Goal: Information Seeking & Learning: Check status

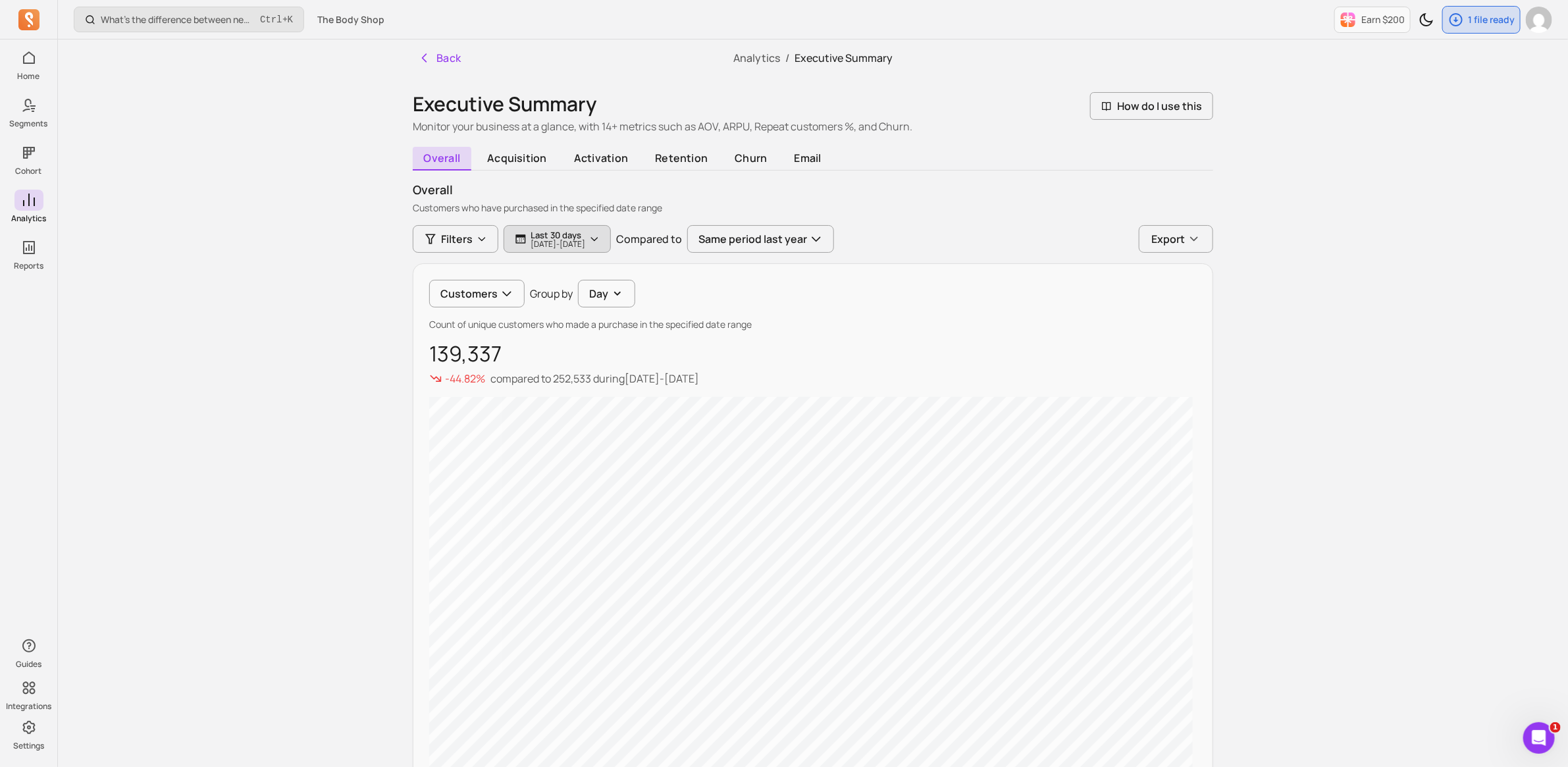
click at [573, 245] on p "[DATE] - [DATE]" at bounding box center [558, 244] width 54 height 8
click at [584, 274] on button "last 30 days" at bounding box center [599, 277] width 175 height 26
click at [576, 397] on span "last week" at bounding box center [572, 403] width 58 height 14
type input "[DATE]"
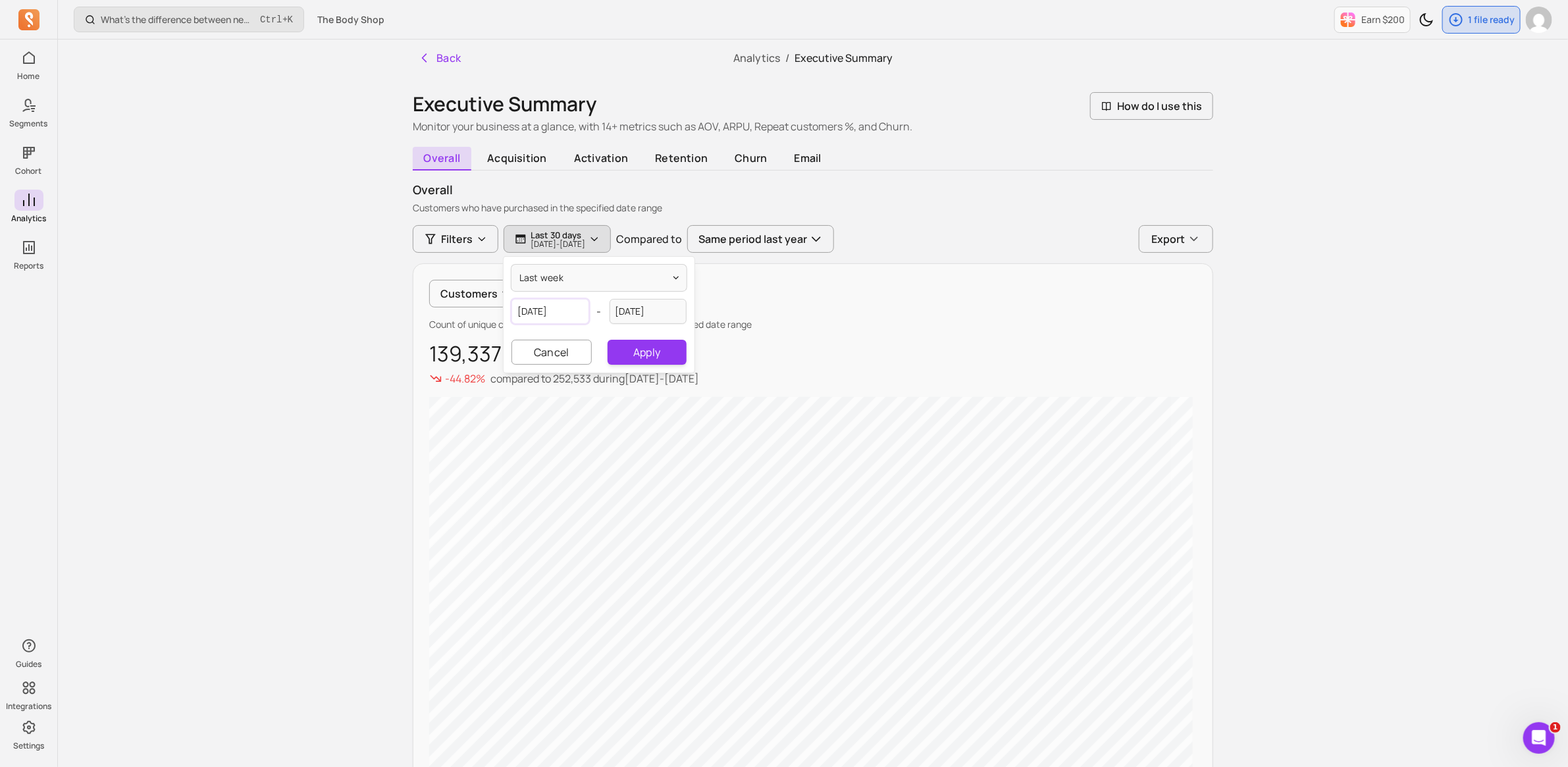
select select "2025"
select select "September"
click at [562, 308] on input "[DATE]" at bounding box center [550, 312] width 77 height 25
click at [668, 346] on button "Apply" at bounding box center [647, 353] width 79 height 25
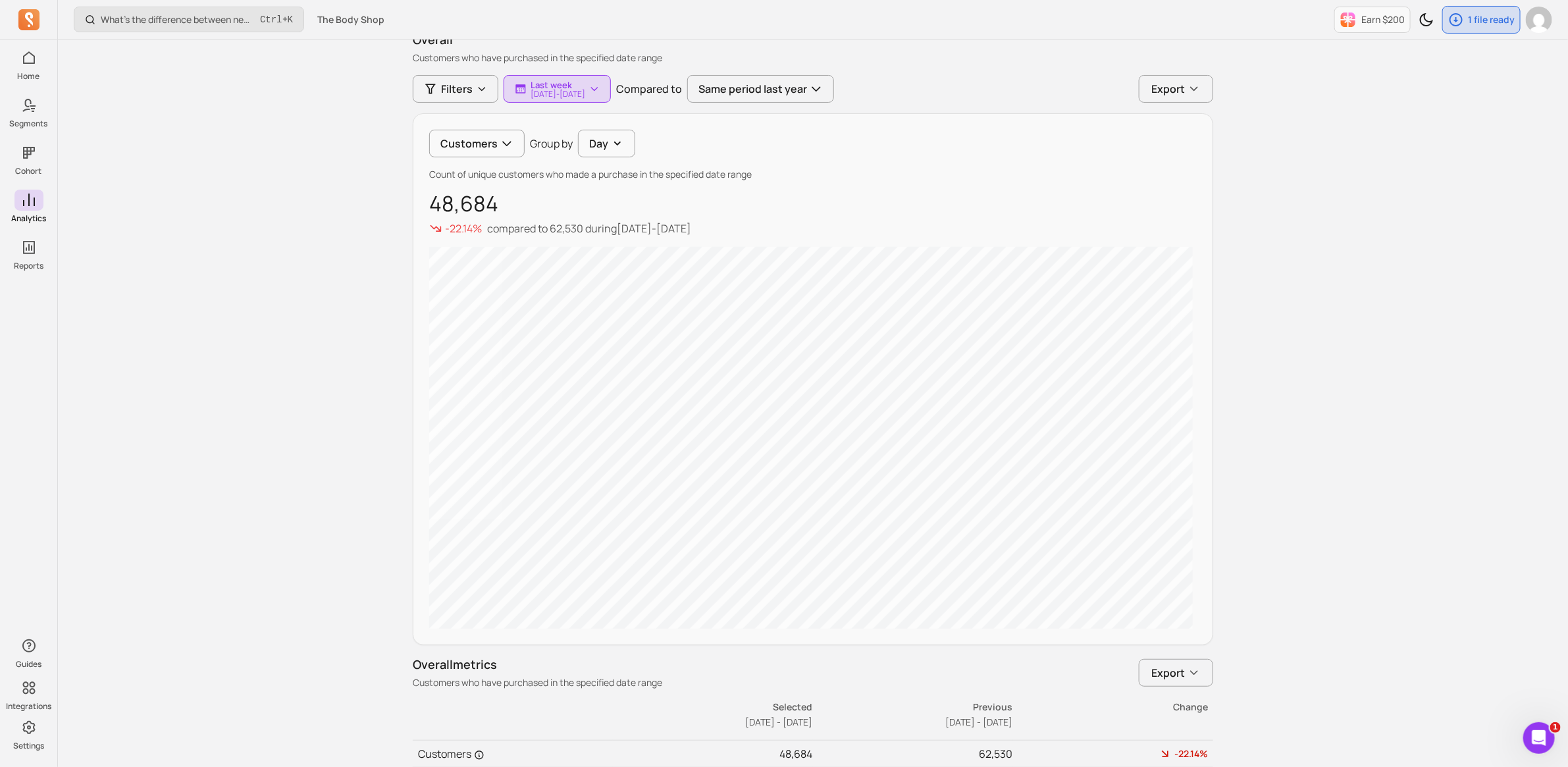
scroll to position [100, 0]
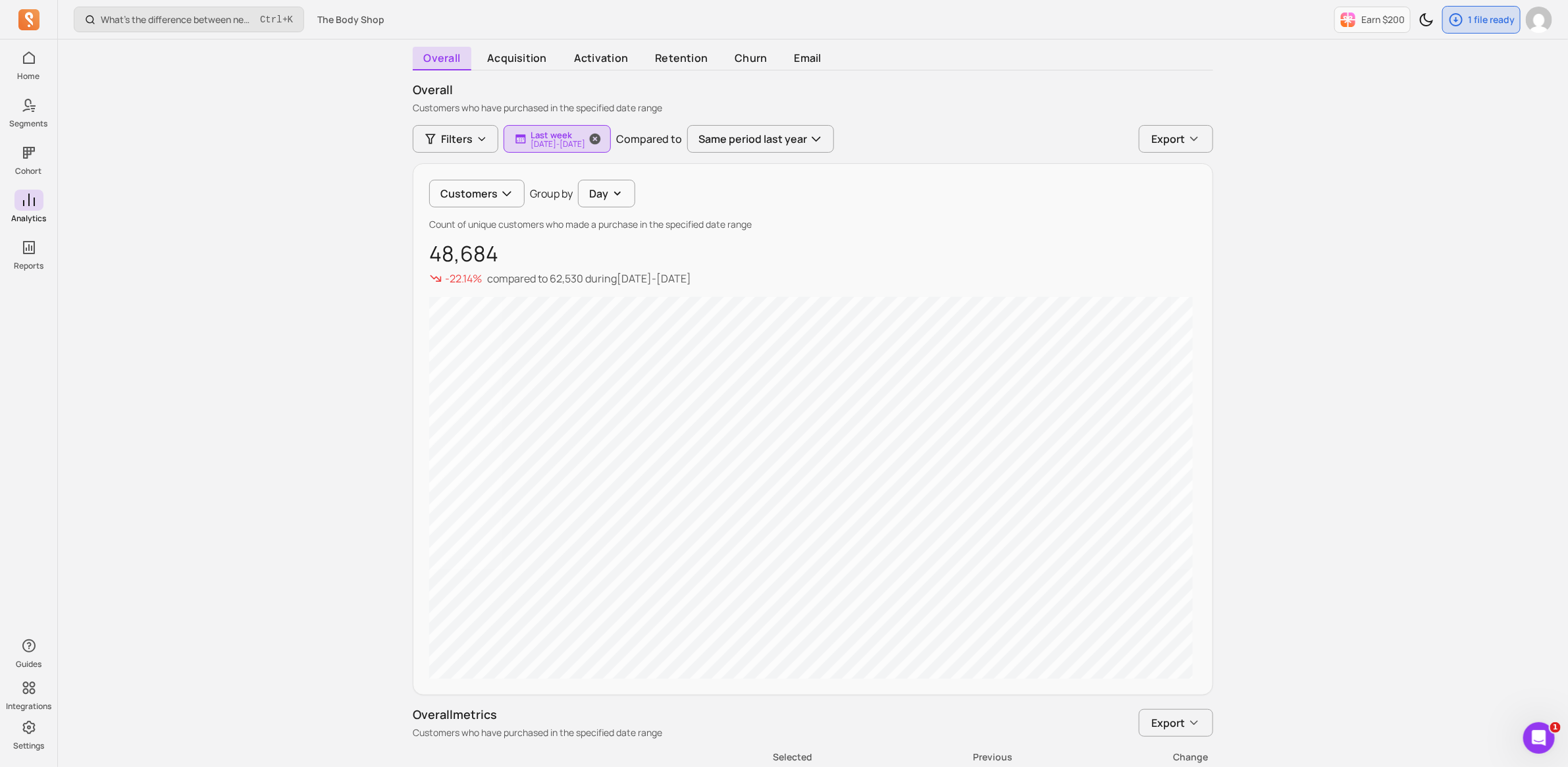
click at [585, 140] on p "[DATE] - [DATE]" at bounding box center [558, 144] width 54 height 8
click at [607, 178] on button "last week" at bounding box center [599, 177] width 175 height 26
click at [587, 330] on span "last month" at bounding box center [572, 326] width 58 height 14
type input "[DATE]"
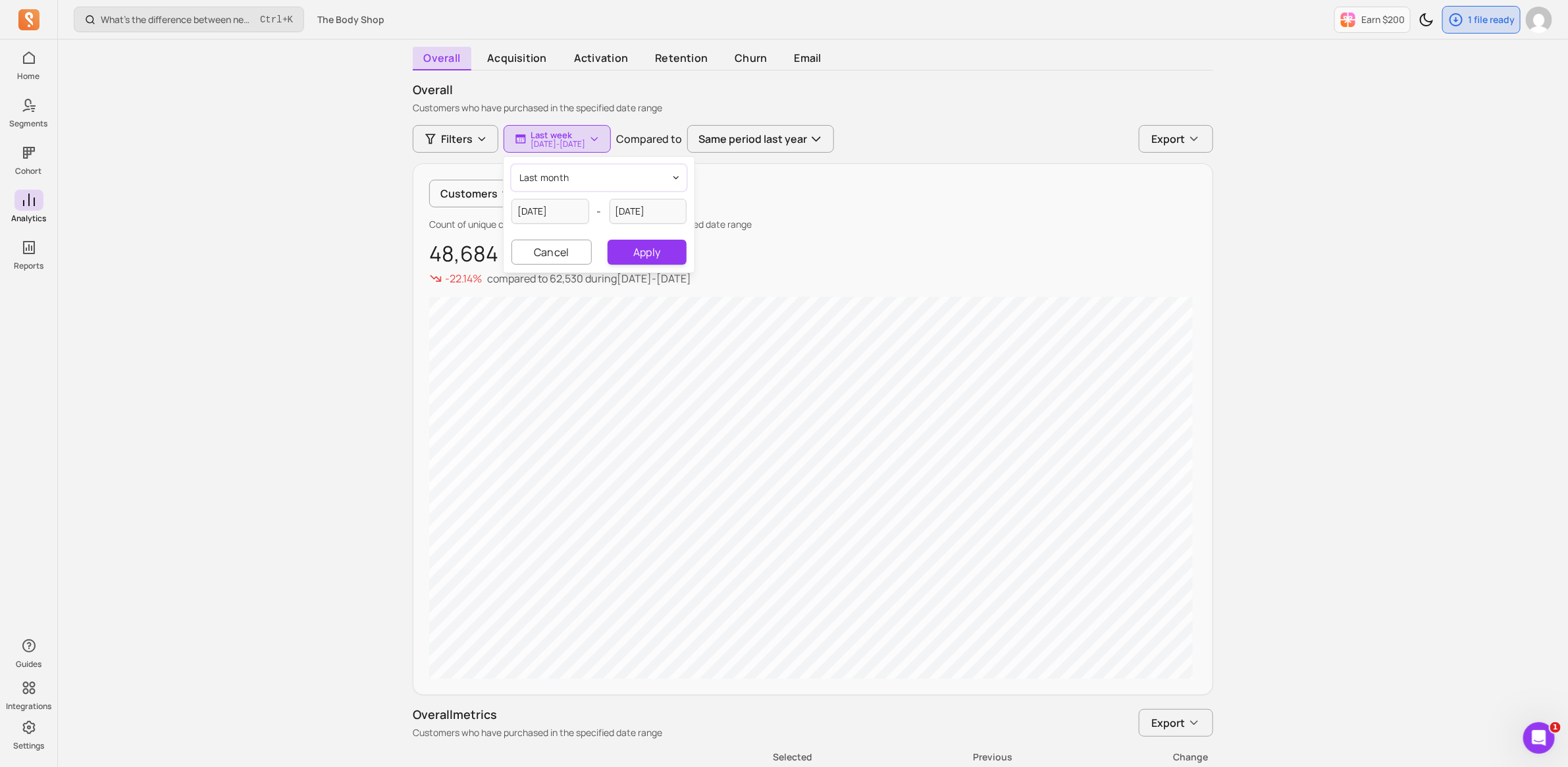
click at [605, 182] on button "last month" at bounding box center [599, 177] width 175 height 26
click at [570, 173] on button "last month" at bounding box center [601, 177] width 175 height 26
click at [558, 209] on input "[DATE]" at bounding box center [550, 211] width 77 height 25
select select "2025"
select select "August"
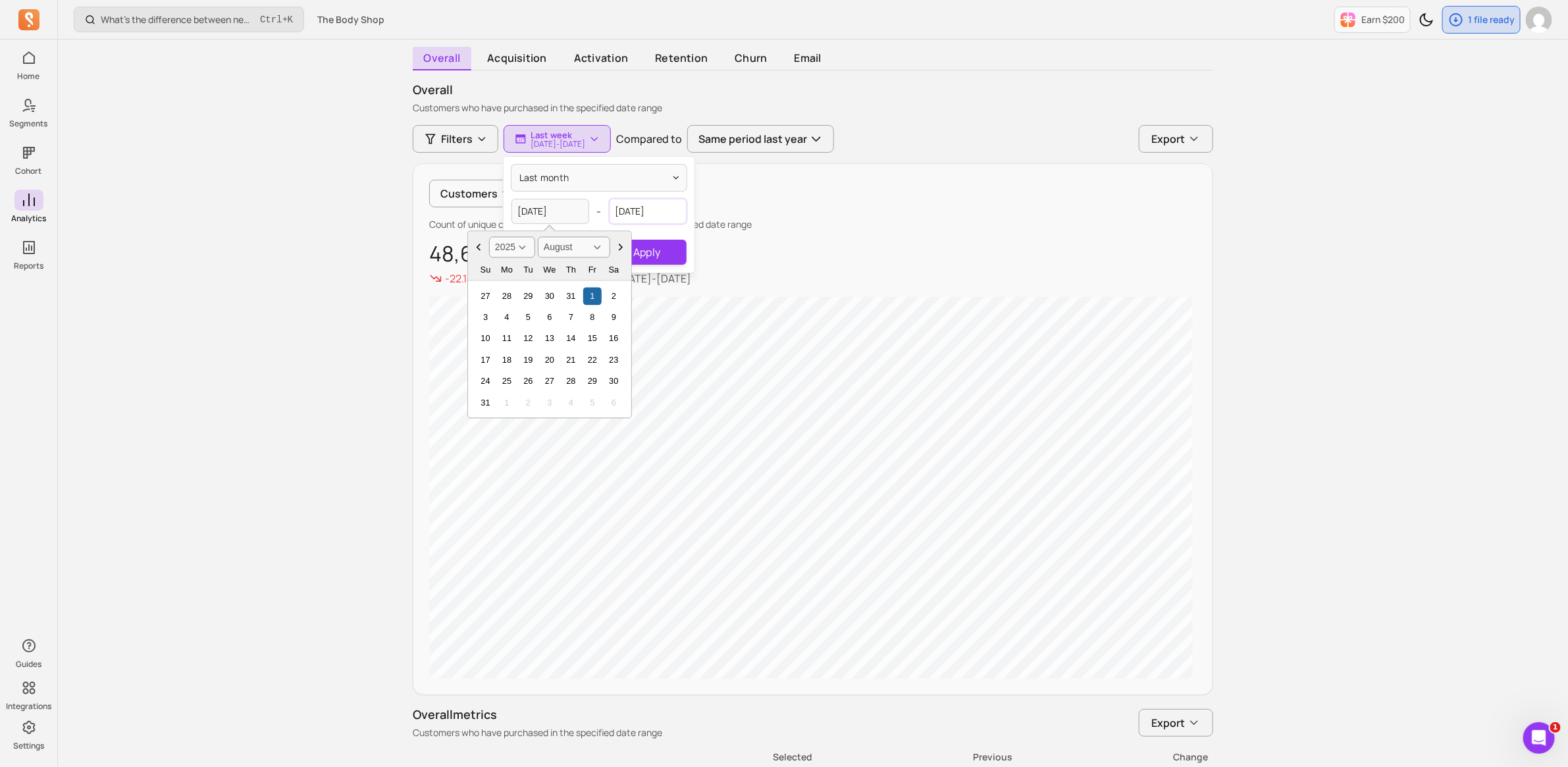
select select "2025"
click at [652, 199] on input "[DATE]" at bounding box center [648, 211] width 77 height 25
click at [715, 249] on icon "Choose Date" at bounding box center [719, 248] width 14 height 14
select select "September"
click at [604, 382] on div "29" at bounding box center [604, 382] width 17 height 17
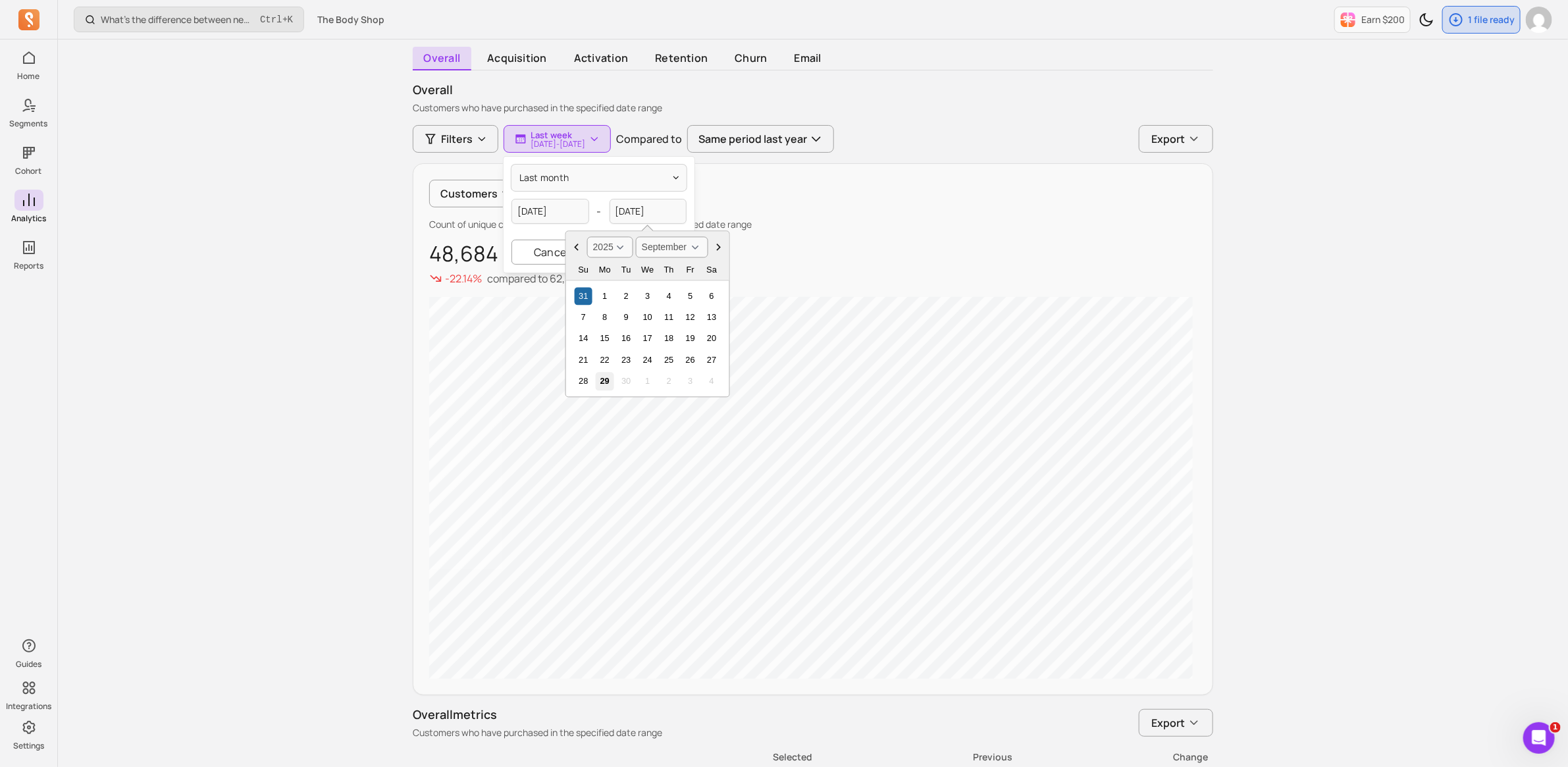
type input "[DATE]"
click at [536, 204] on input "[DATE]" at bounding box center [550, 211] width 77 height 25
select select "2025"
click at [620, 246] on icon "Choose Date" at bounding box center [621, 248] width 14 height 14
select select "September"
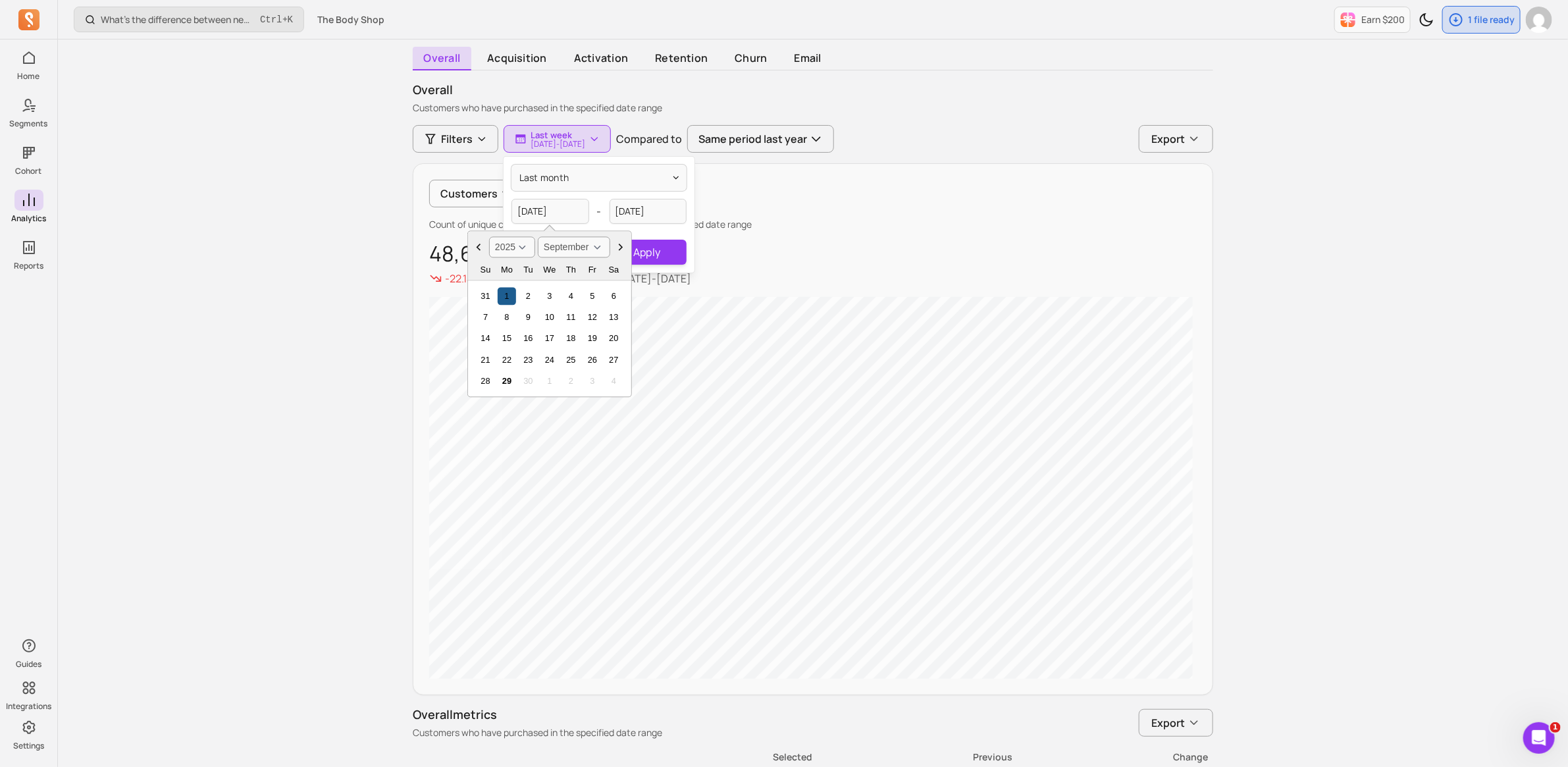
click at [506, 293] on div "1" at bounding box center [507, 295] width 17 height 17
type input "[DATE]"
click at [627, 248] on button "Apply" at bounding box center [647, 252] width 79 height 25
click at [581, 137] on p "Custom" at bounding box center [558, 135] width 54 height 11
click at [655, 213] on input "[DATE]" at bounding box center [648, 211] width 77 height 25
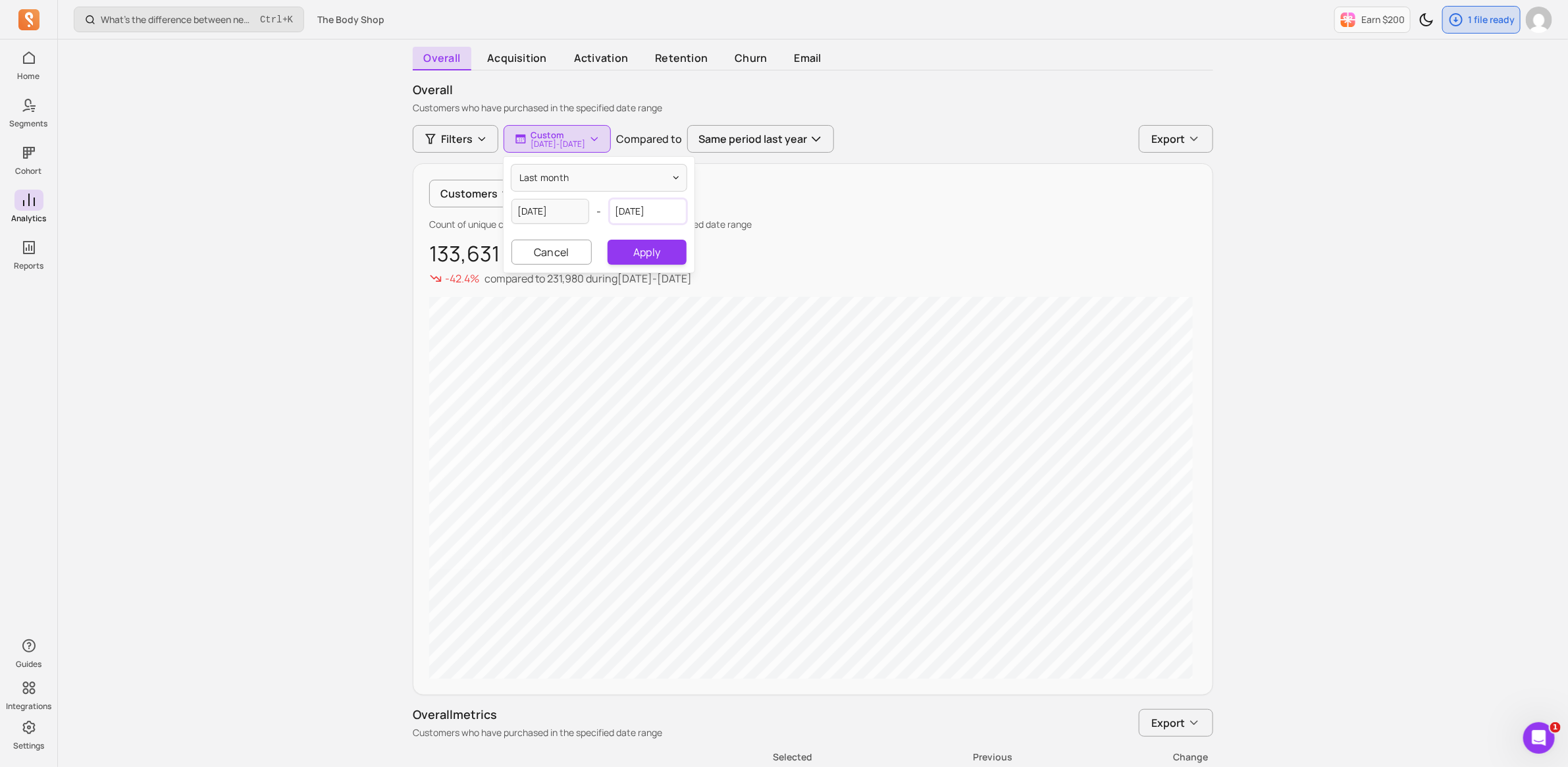
select select "2025"
select select "September"
click at [712, 359] on div "27" at bounding box center [712, 359] width 17 height 17
type input "[DATE]"
click at [663, 261] on button "Apply" at bounding box center [647, 252] width 79 height 25
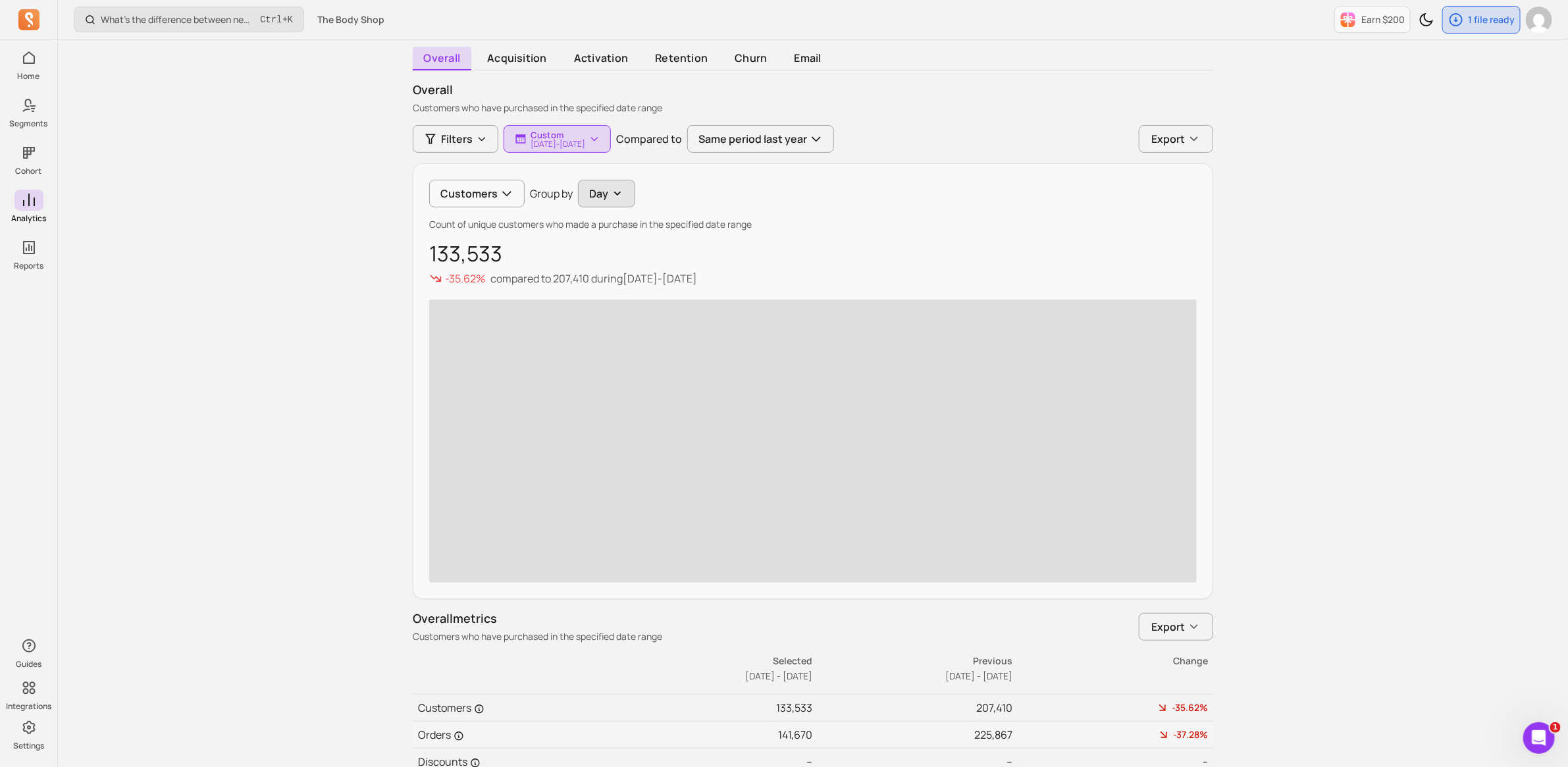
click at [602, 192] on button "Day" at bounding box center [606, 194] width 57 height 28
click at [597, 194] on button "Day" at bounding box center [608, 194] width 57 height 28
click at [1476, 281] on div "What’s the difference between new signups and new customers? Ctrl + K The Body …" at bounding box center [813, 449] width 1510 height 1098
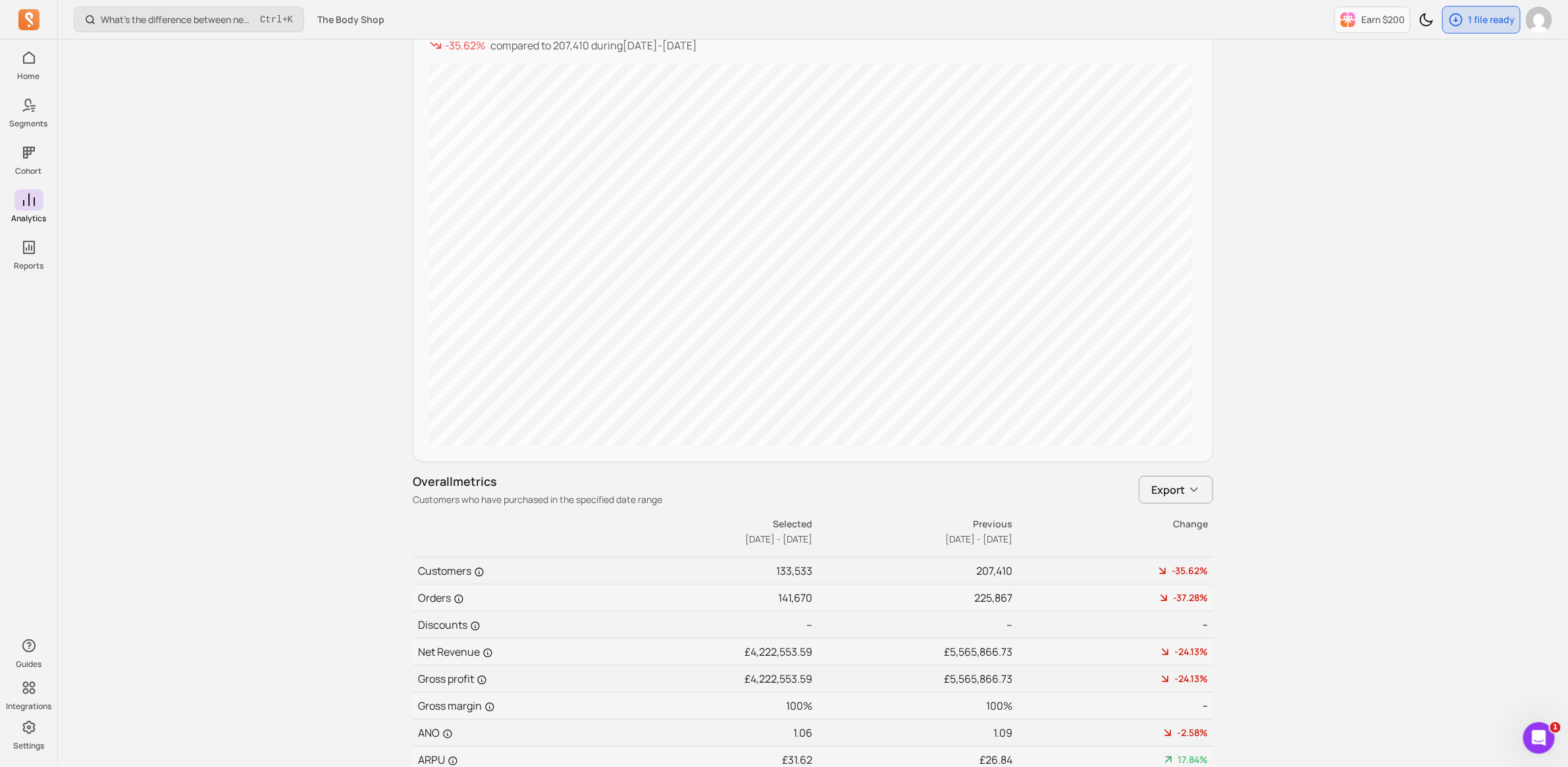
scroll to position [415, 0]
